Goal: Communication & Community: Ask a question

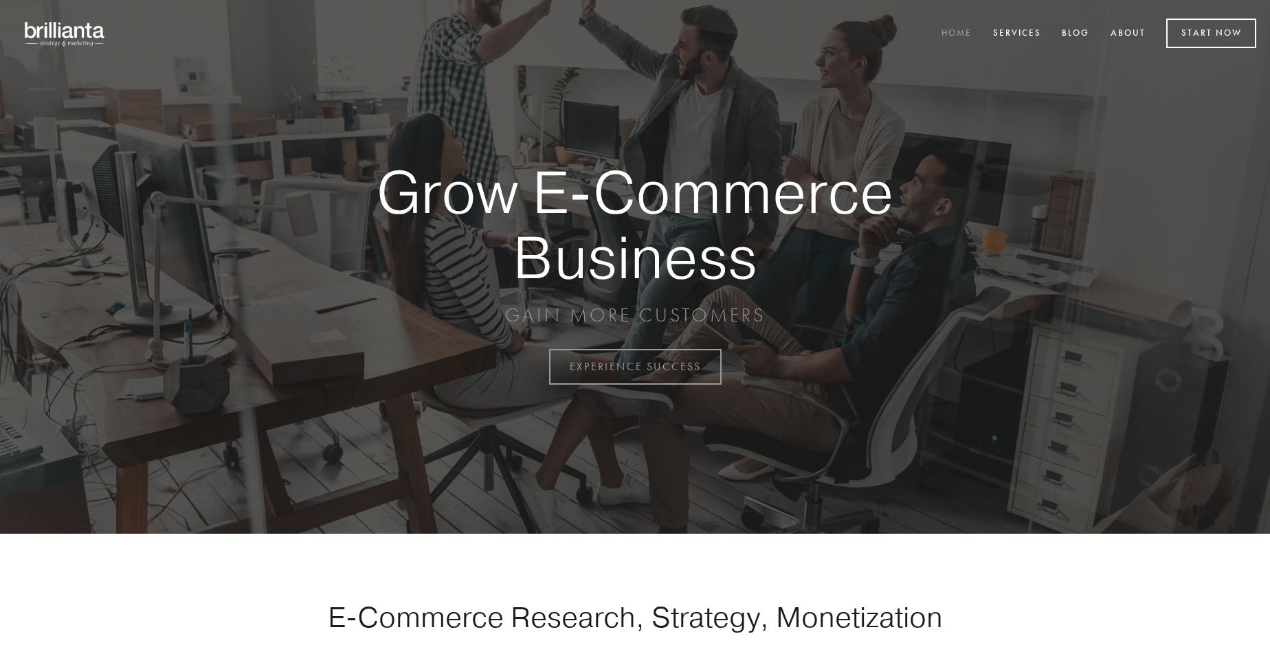
scroll to position [3602, 0]
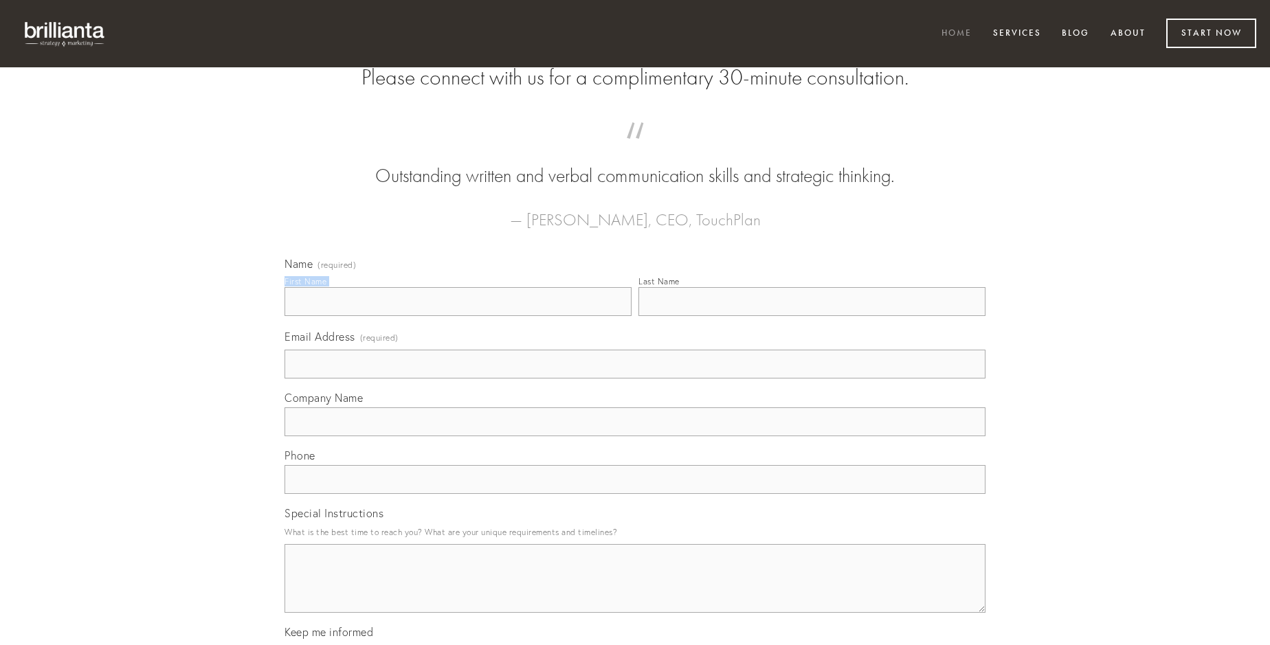
type input "[PERSON_NAME]"
click at [812, 316] on input "Last Name" at bounding box center [811, 301] width 347 height 29
type input "[PERSON_NAME]"
click at [635, 379] on input "Email Address (required)" at bounding box center [634, 364] width 701 height 29
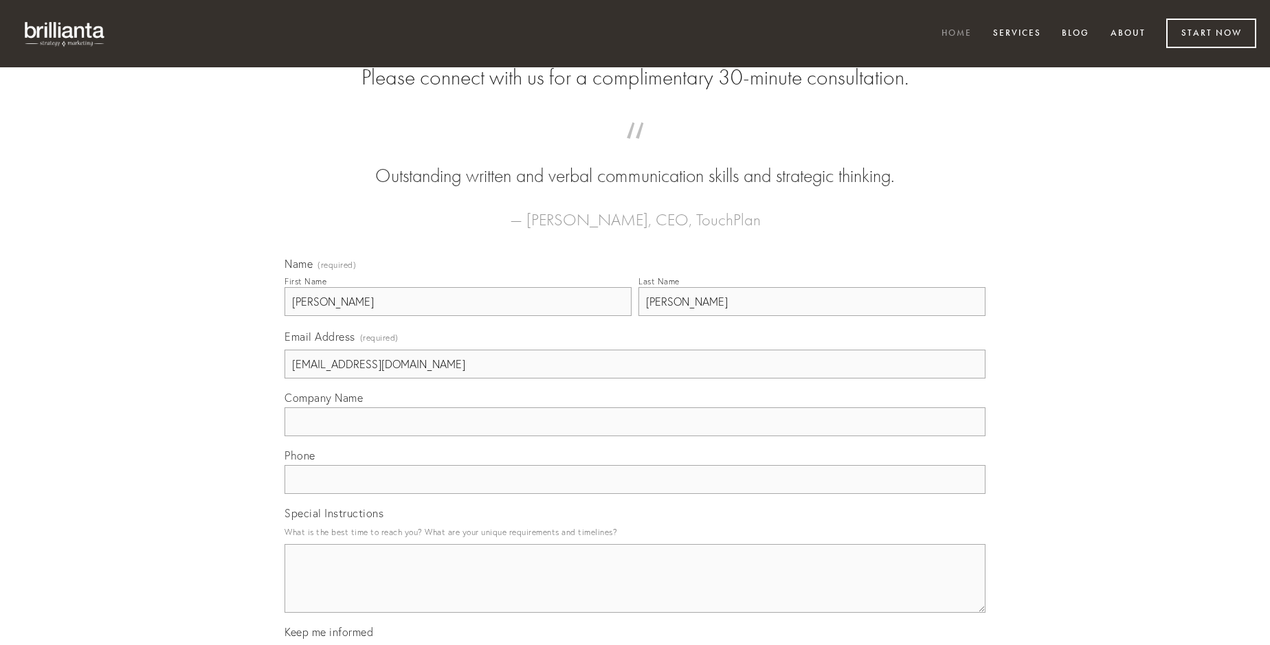
type input "[EMAIL_ADDRESS][DOMAIN_NAME]"
click at [635, 436] on input "Company Name" at bounding box center [634, 421] width 701 height 29
type input "distinctio"
click at [635, 494] on input "text" at bounding box center [634, 479] width 701 height 29
click at [635, 591] on textarea "Special Instructions" at bounding box center [634, 578] width 701 height 69
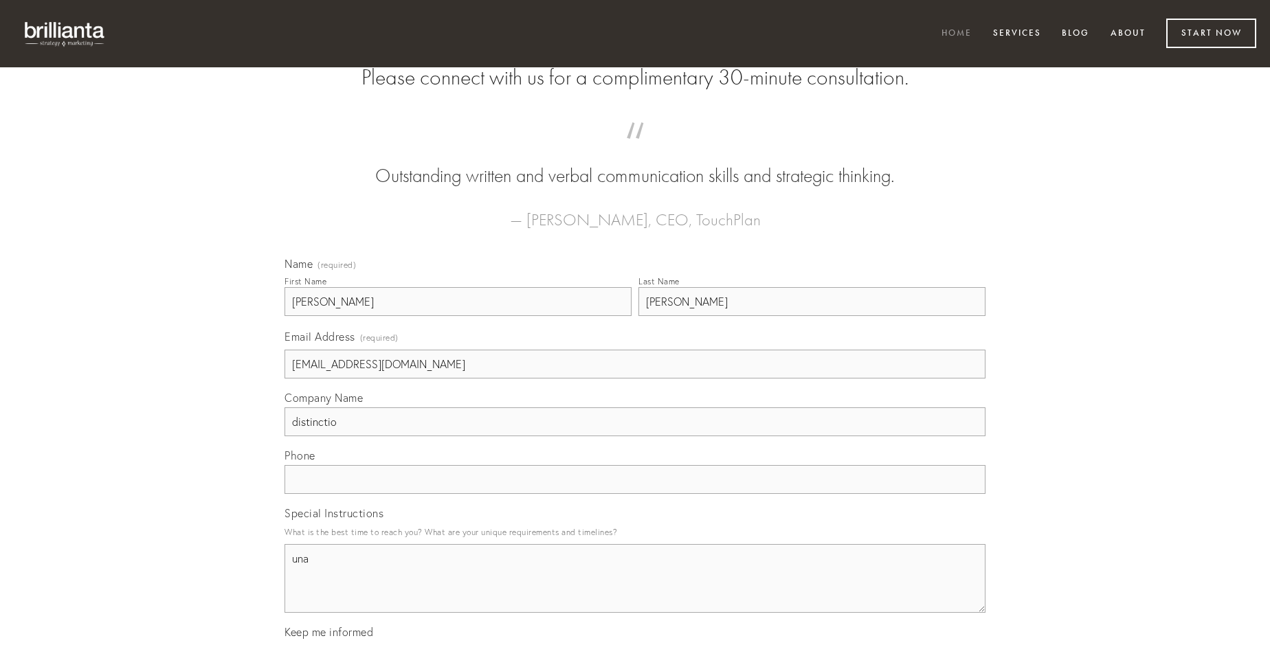
type textarea "una"
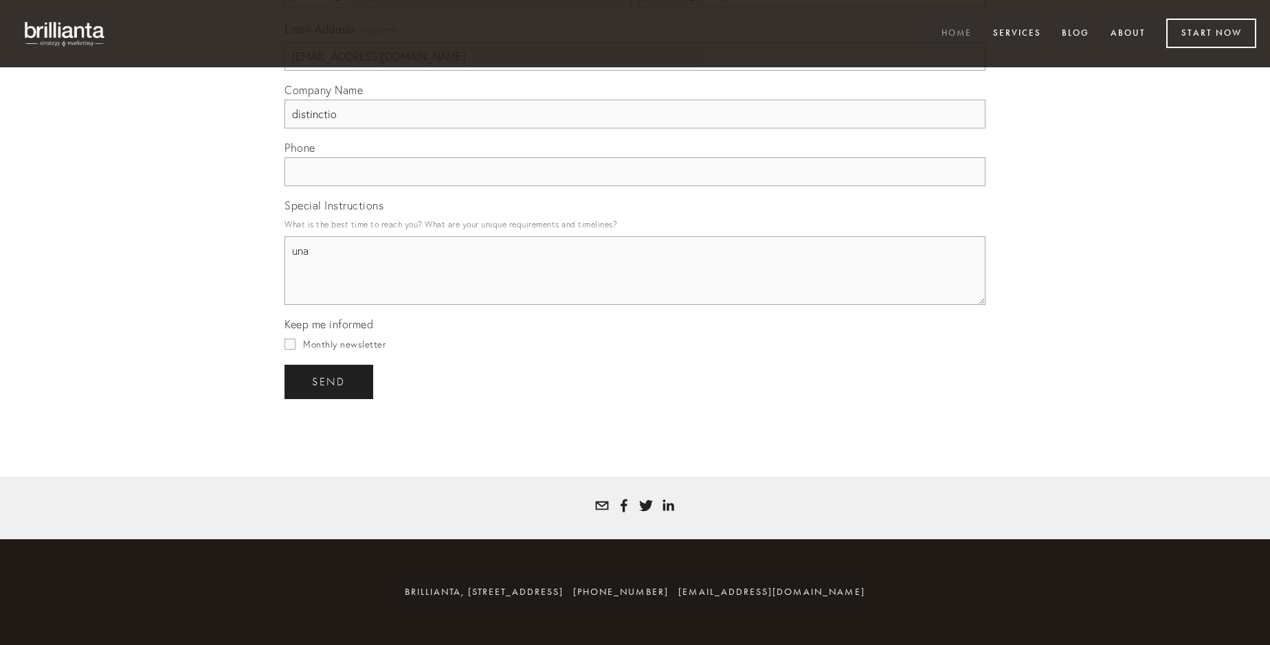
click at [330, 381] on span "send" at bounding box center [329, 382] width 34 height 12
